Goal: Transaction & Acquisition: Purchase product/service

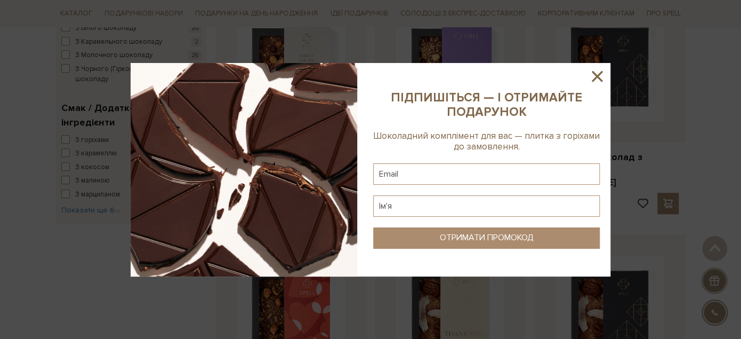
click at [597, 73] on icon at bounding box center [597, 76] width 18 height 18
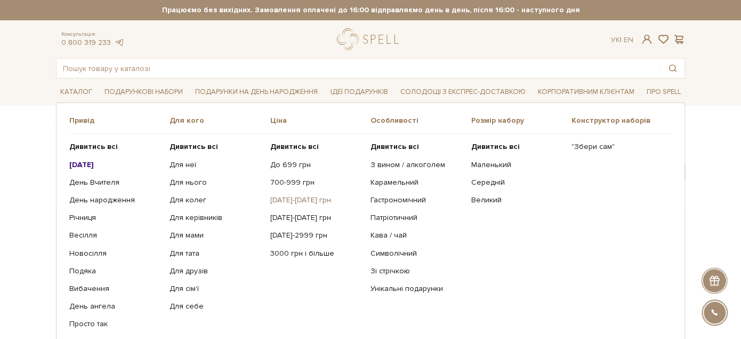
click at [304, 196] on link "[DATE]-[DATE] грн" at bounding box center [316, 200] width 92 height 10
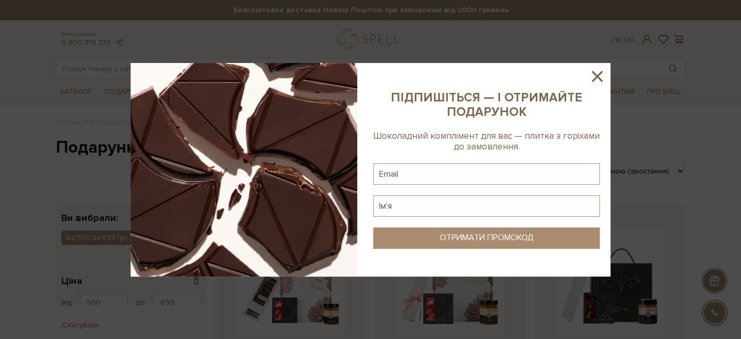
click at [597, 75] on icon at bounding box center [597, 76] width 18 height 18
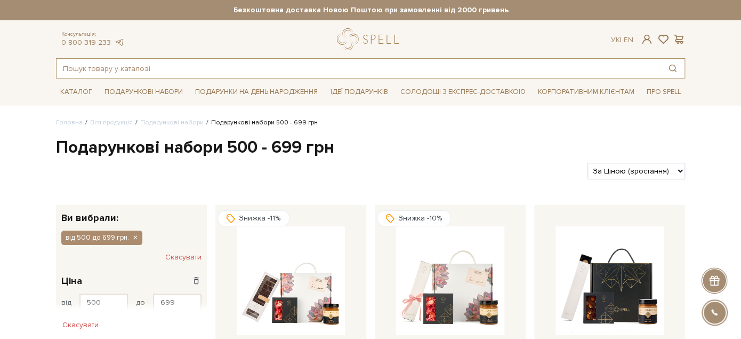
click at [239, 75] on input "text" at bounding box center [359, 68] width 604 height 19
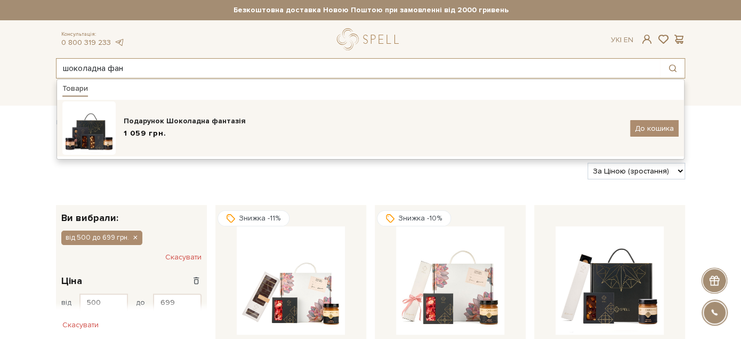
type input "шоколадна фан"
click at [239, 145] on div "Подарунок Шоколадна фантазія 1 059 грн. До кошика" at bounding box center [370, 127] width 616 height 53
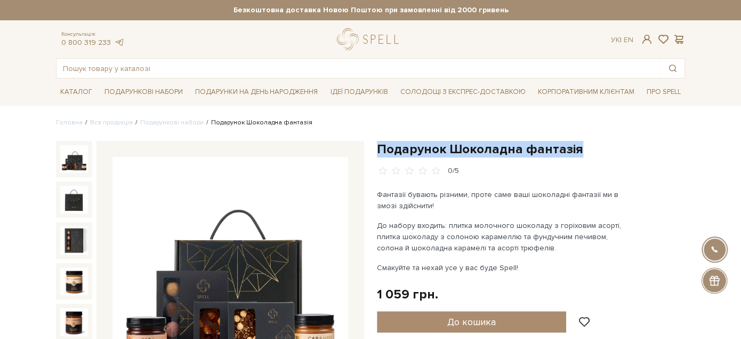
drag, startPoint x: 376, startPoint y: 150, endPoint x: 578, endPoint y: 152, distance: 202.1
copy h1 "Подарунок Шоколадна фантазія"
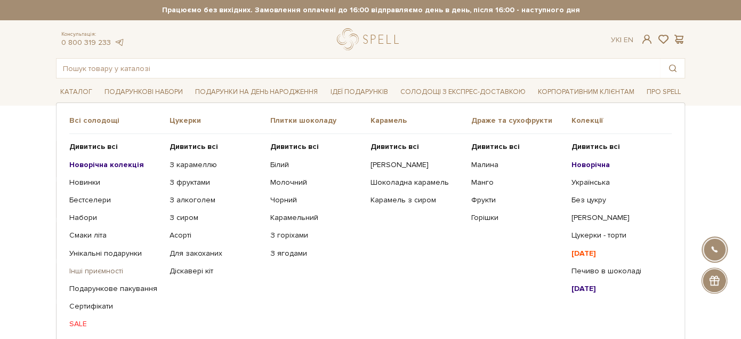
click at [93, 270] on link "Інші приємності" at bounding box center [115, 271] width 92 height 10
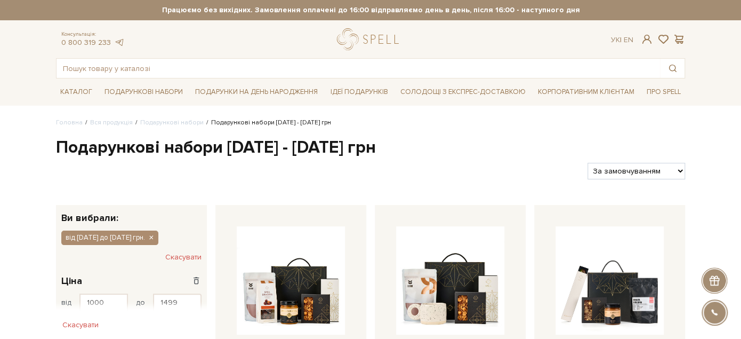
click at [662, 175] on select "За замовчуванням За Ціною (зростання) За Ціною (зменшення) Новинки За популярні…" at bounding box center [637, 171] width 98 height 17
select select "https://spellchocolate.com/our-productions/podarunkovi-box/1000-1499?sort=p.pri…"
click at [588, 163] on select "За замовчуванням За Ціною (зростання) За Ціною (зменшення) Новинки За популярні…" at bounding box center [637, 171] width 98 height 17
